Goal: Check status

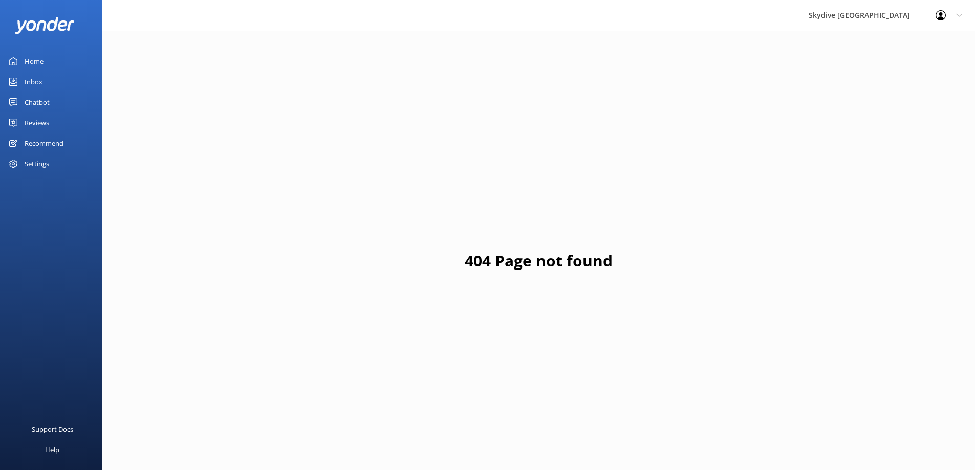
click at [39, 105] on div "Chatbot" at bounding box center [37, 102] width 25 height 20
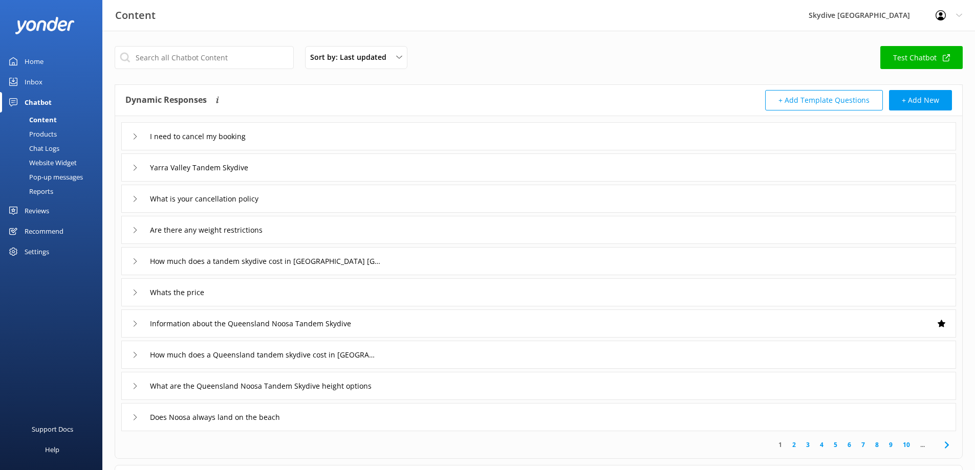
click at [36, 191] on div "Reports" at bounding box center [29, 191] width 47 height 14
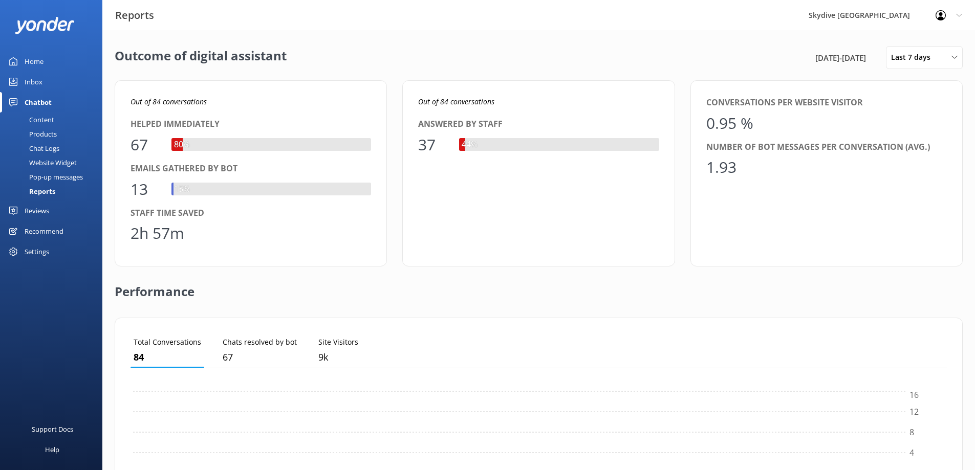
scroll to position [95, 809]
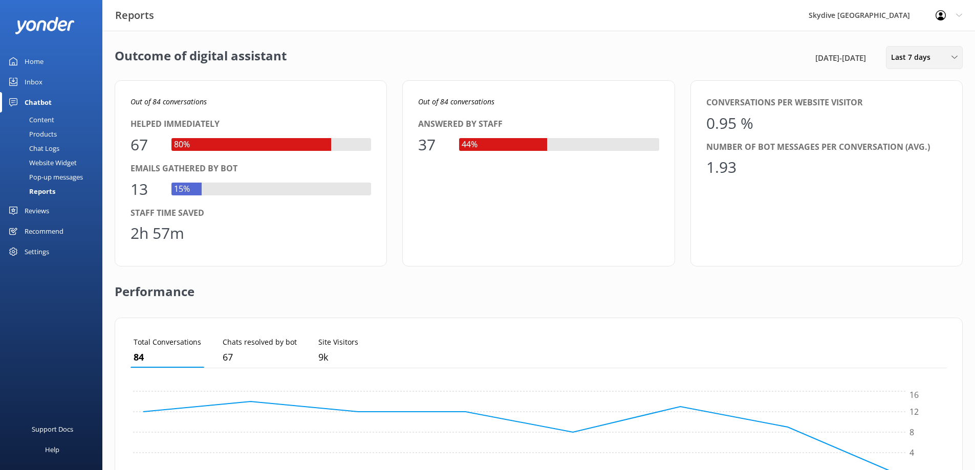
click at [939, 56] on div "Last 7 days" at bounding box center [924, 57] width 72 height 11
click at [926, 120] on link "Last month" at bounding box center [931, 123] width 91 height 20
